Goal: Communication & Community: Participate in discussion

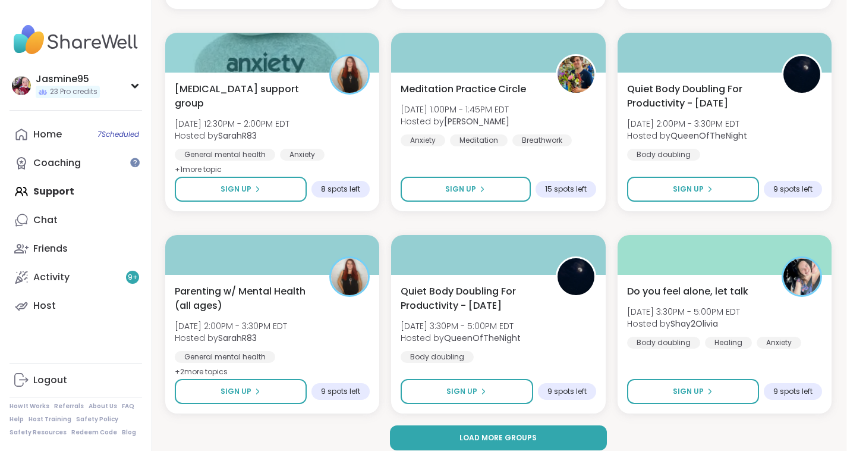
scroll to position [2252, 2]
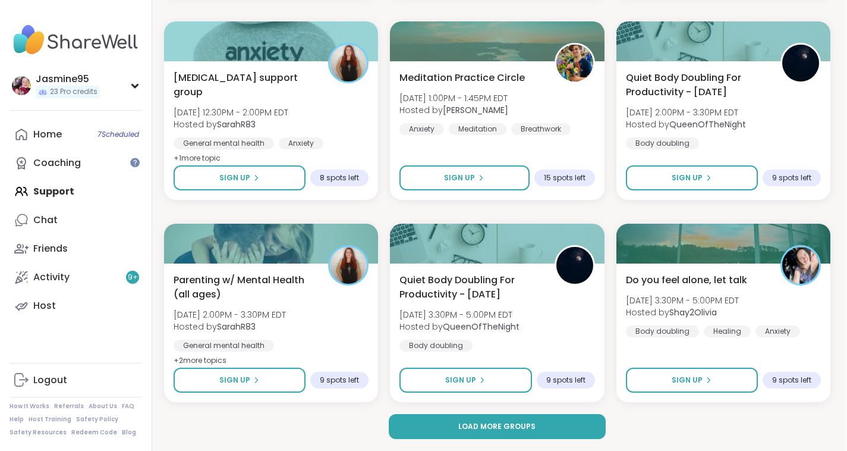
click at [536, 423] on button "Load more groups" at bounding box center [498, 426] width 218 height 25
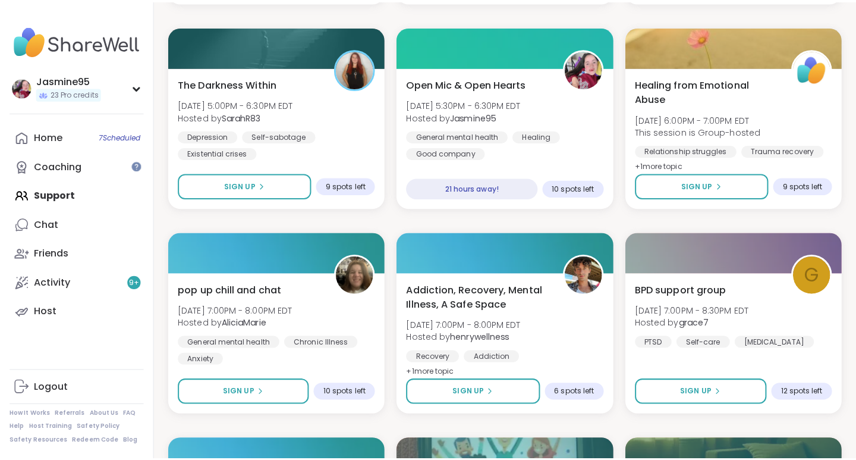
scroll to position [2859, 0]
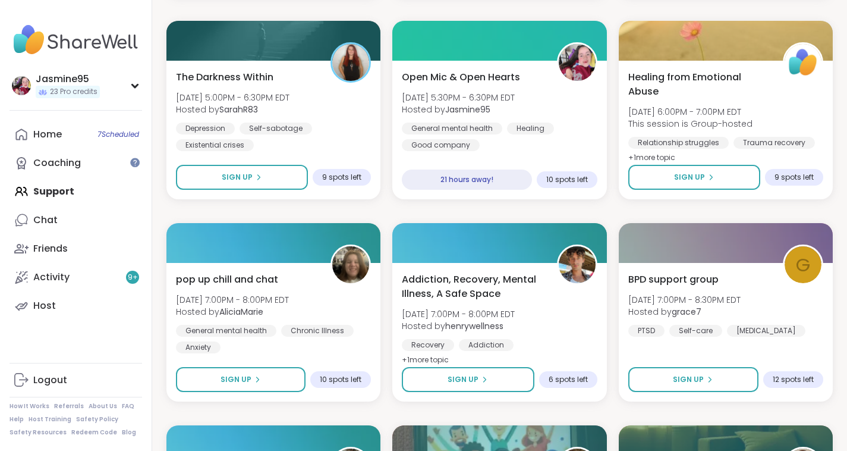
click at [524, 62] on div "Open Mic & Open Hearts [DATE] 5:30PM - 6:30PM EDT Hosted by Jasmine95 General m…" at bounding box center [499, 130] width 214 height 139
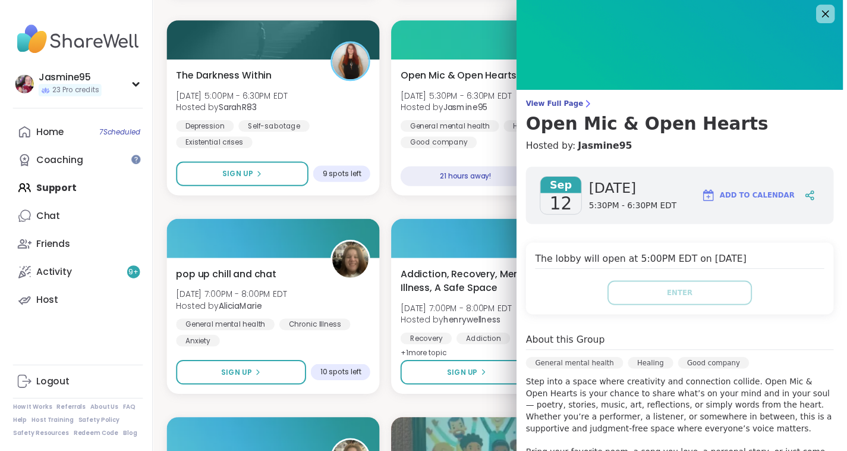
scroll to position [0, 0]
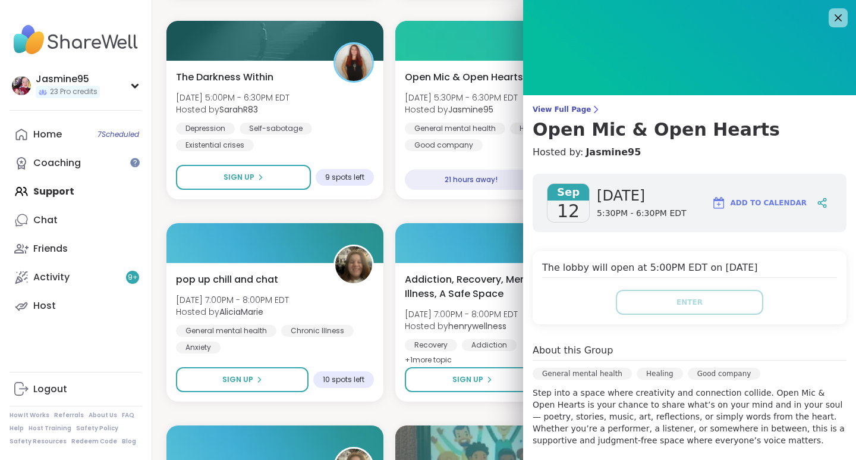
click at [820, 202] on icon at bounding box center [821, 201] width 3 height 2
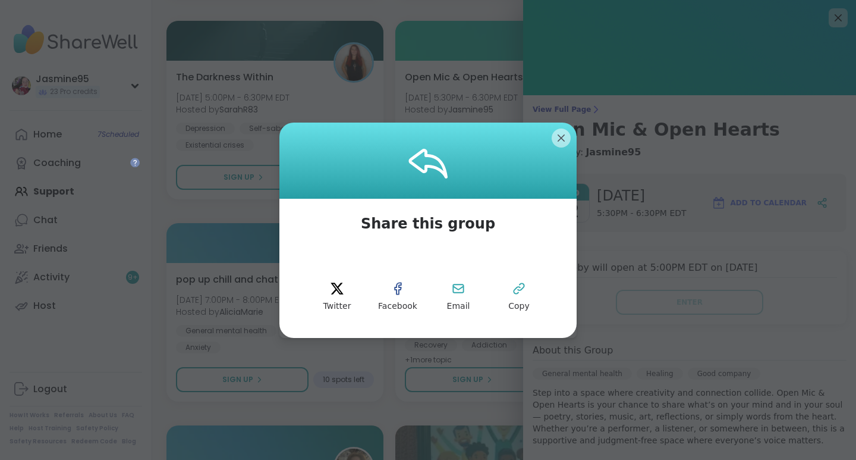
click at [519, 290] on icon at bounding box center [519, 288] width 14 height 14
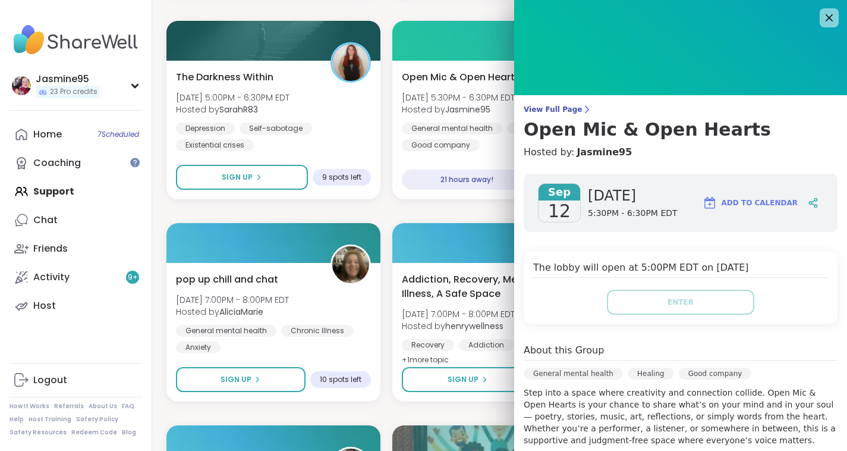
click at [82, 275] on link "Activity 9 +" at bounding box center [76, 277] width 133 height 29
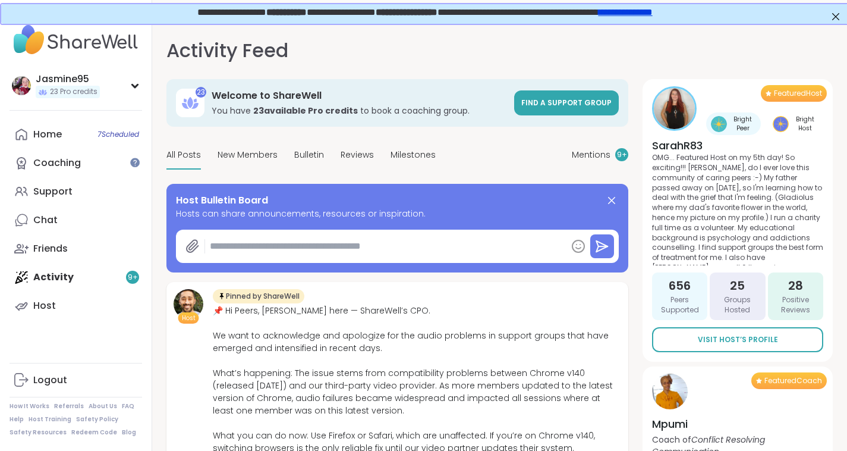
click at [292, 247] on textarea at bounding box center [385, 246] width 361 height 24
type textarea "*"
paste textarea "**********"
type textarea "**********"
type textarea "*"
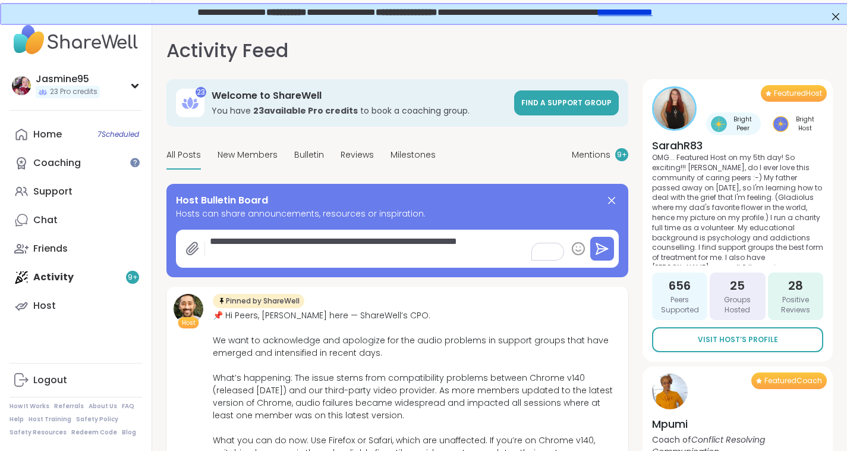
type textarea "**********"
click at [614, 251] on button at bounding box center [602, 249] width 24 height 24
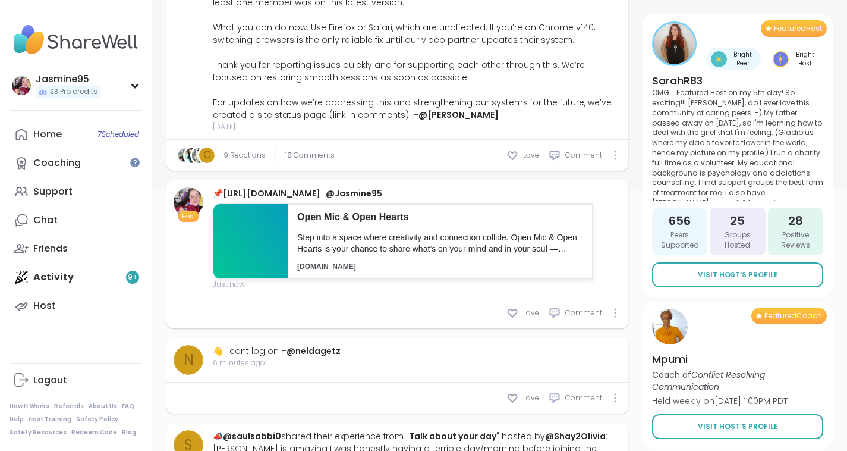
scroll to position [312, 0]
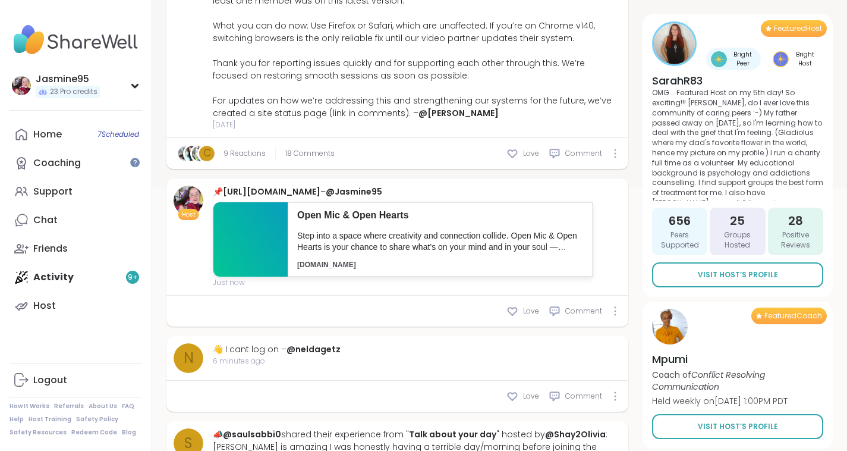
click at [305, 152] on span "18 Comments" at bounding box center [309, 153] width 49 height 11
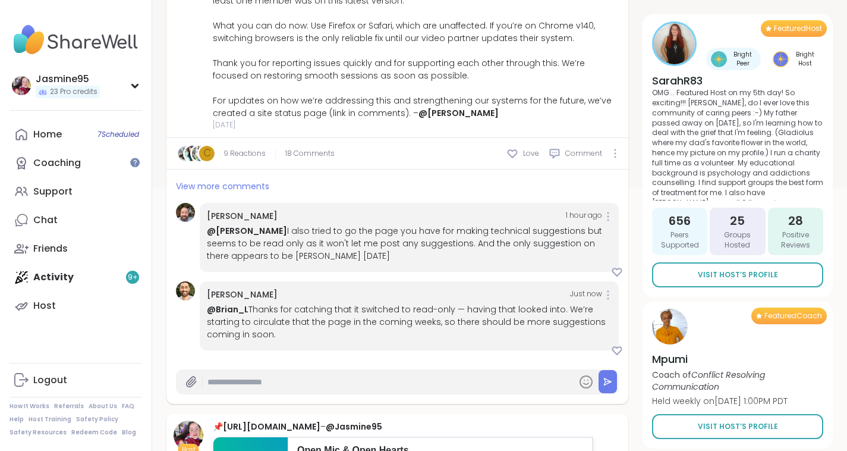
click at [247, 184] on span "View more comments" at bounding box center [222, 186] width 93 height 12
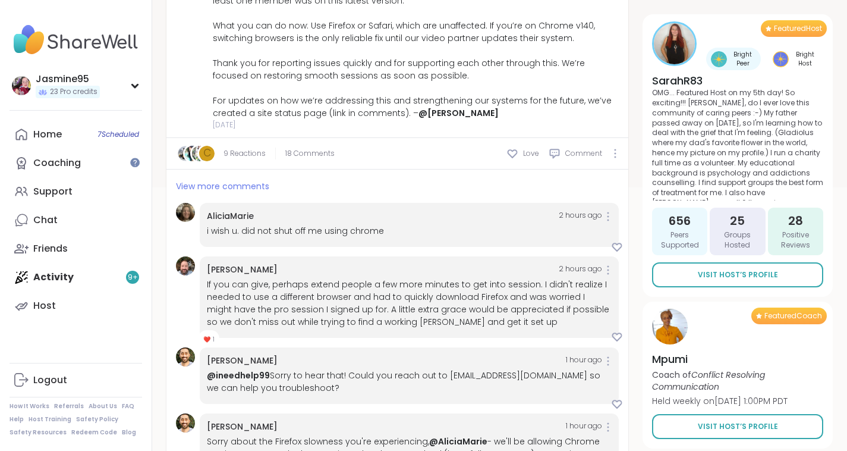
click at [238, 185] on span "View more comments" at bounding box center [222, 186] width 93 height 12
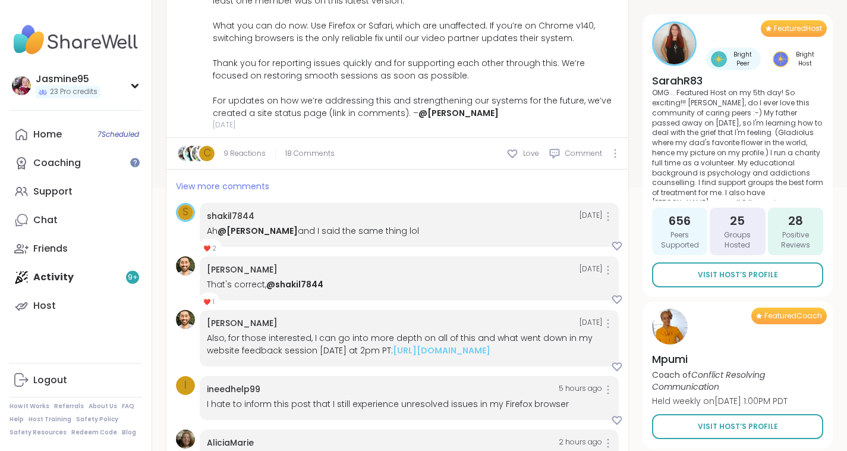
click at [224, 181] on span "View more comments" at bounding box center [222, 186] width 93 height 12
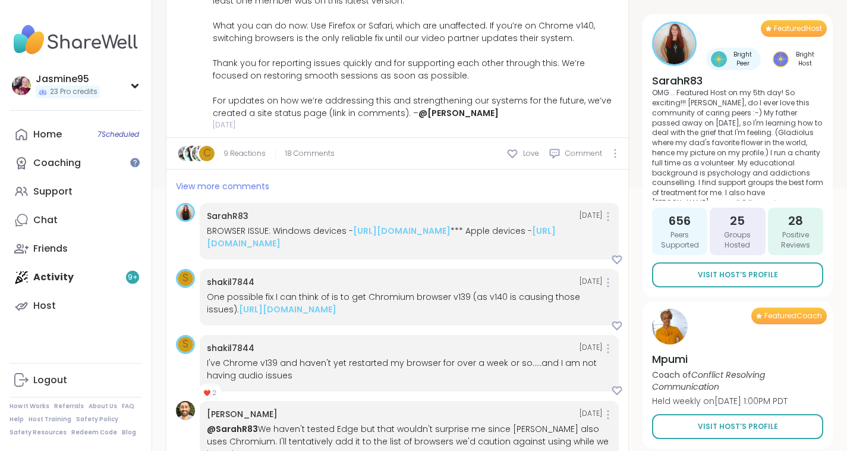
click at [526, 152] on span "Love" at bounding box center [531, 153] width 16 height 11
click at [681, 433] on link "Visit Host’s Profile" at bounding box center [737, 426] width 171 height 25
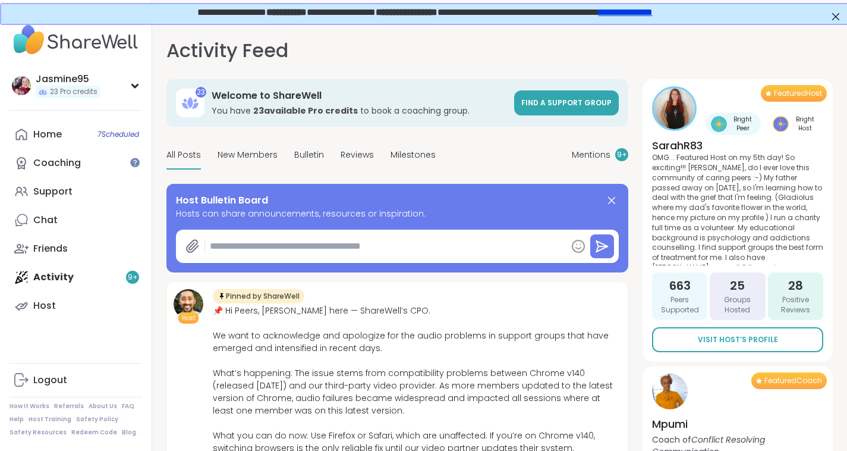
type textarea "*"
